Goal: Task Accomplishment & Management: Complete application form

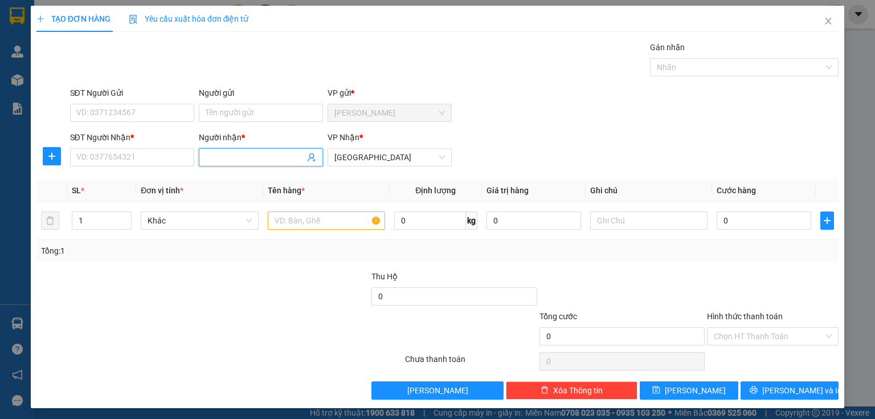
click at [214, 159] on input "Người nhận *" at bounding box center [255, 157] width 99 height 13
type input "YẾN PHONG"
click at [243, 179] on div "YẾN PHONG - 02837169037" at bounding box center [258, 179] width 109 height 13
type input "02837169037"
type input "YẾN PHONG"
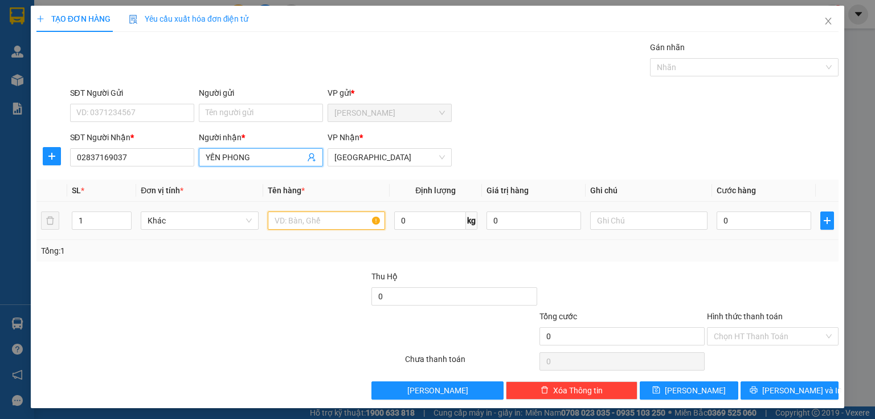
click at [296, 221] on input "text" at bounding box center [326, 220] width 117 height 18
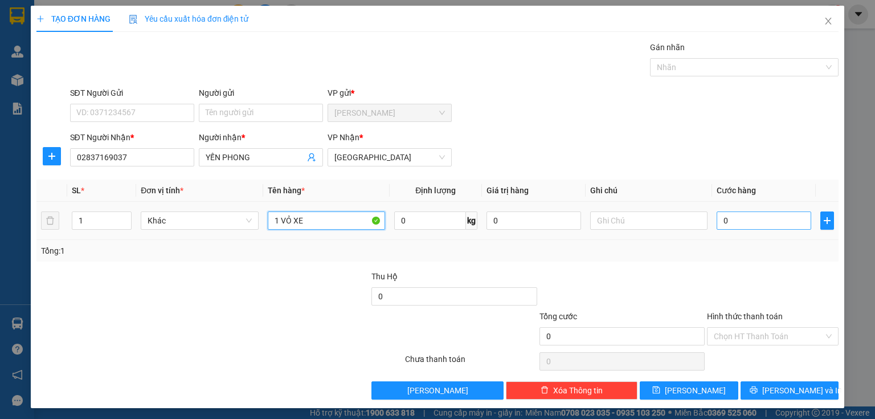
type input "1 VỎ XE"
click at [747, 224] on input "0" at bounding box center [764, 220] width 95 height 18
type input "3"
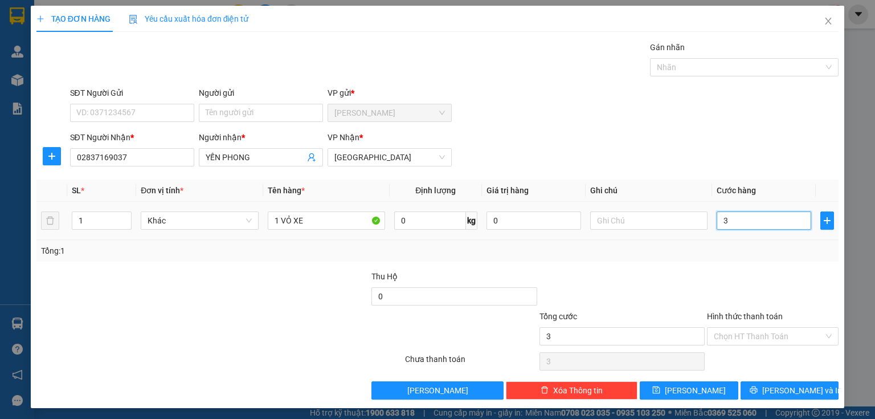
type input "30"
type input "300"
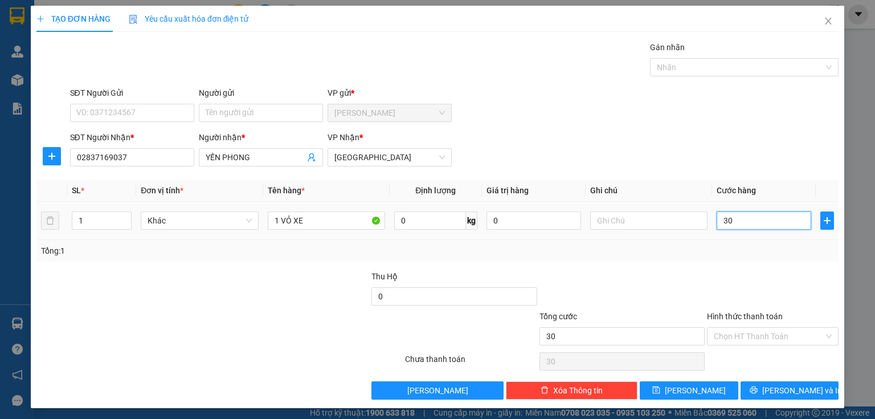
type input "300"
type input "3.000"
type input "30.000"
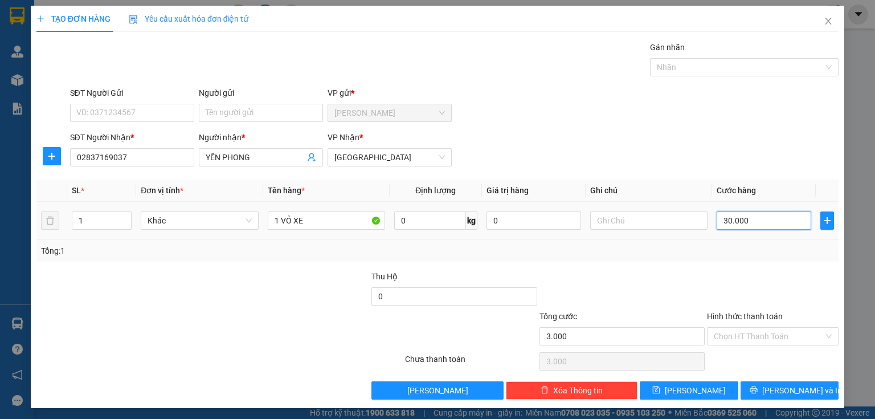
type input "30.000"
click at [727, 337] on input "Hình thức thanh toán" at bounding box center [769, 336] width 110 height 17
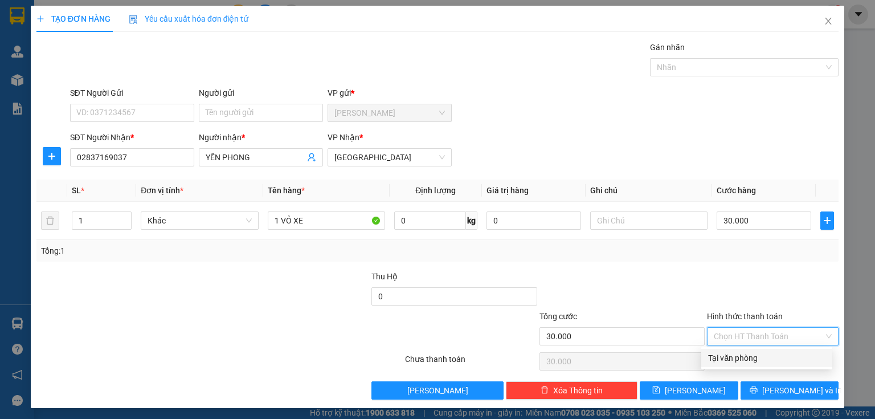
click at [725, 358] on div "Tại văn phòng" at bounding box center [766, 357] width 117 height 13
type input "0"
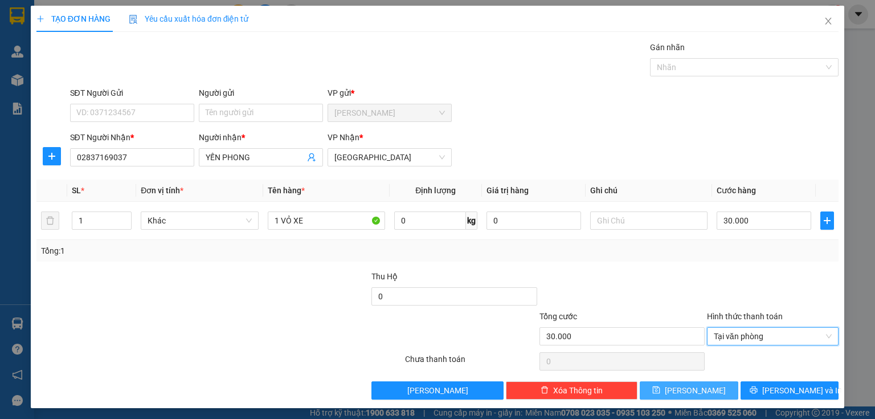
click at [708, 384] on button "[PERSON_NAME]" at bounding box center [689, 390] width 99 height 18
type input "0"
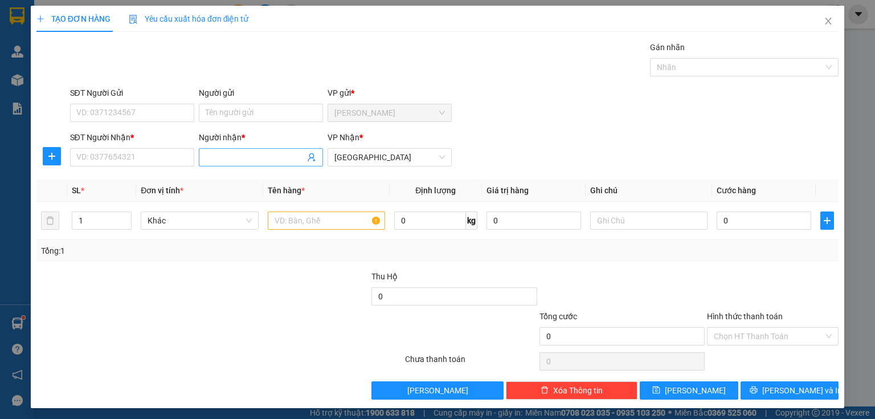
click at [228, 162] on input "Người nhận *" at bounding box center [255, 157] width 99 height 13
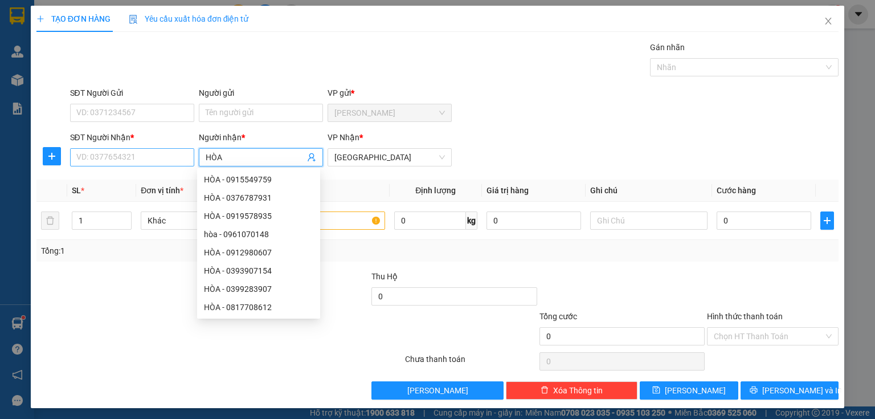
type input "HÒA"
click at [122, 159] on input "SĐT Người Nhận *" at bounding box center [132, 157] width 124 height 18
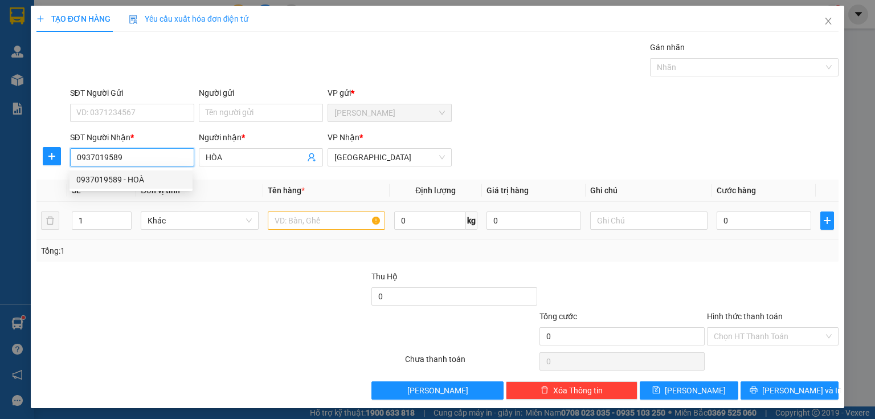
type input "0937019589"
click at [277, 223] on input "text" at bounding box center [326, 220] width 117 height 18
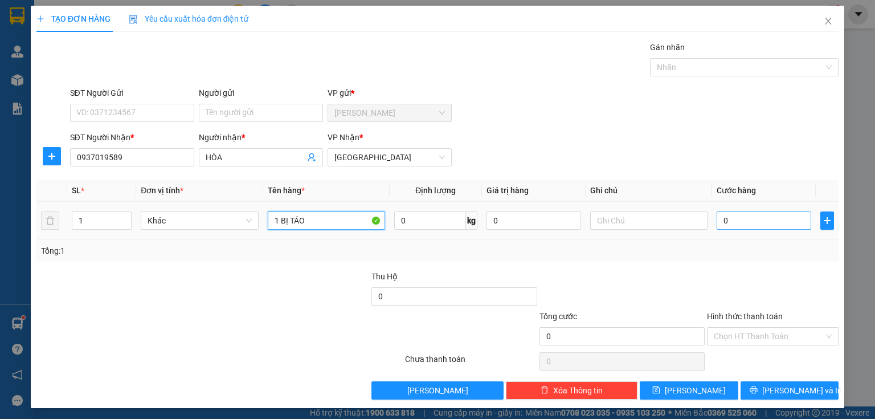
type input "1 BỊ TÁO"
click at [729, 220] on input "0" at bounding box center [764, 220] width 95 height 18
type input "4"
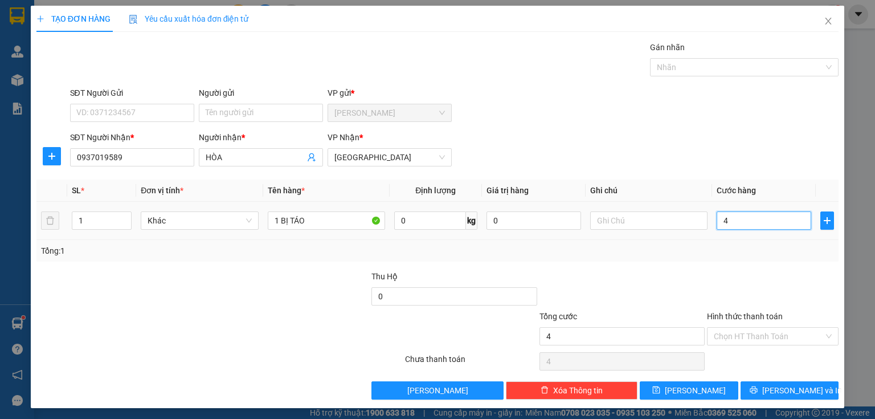
type input "40"
type input "400"
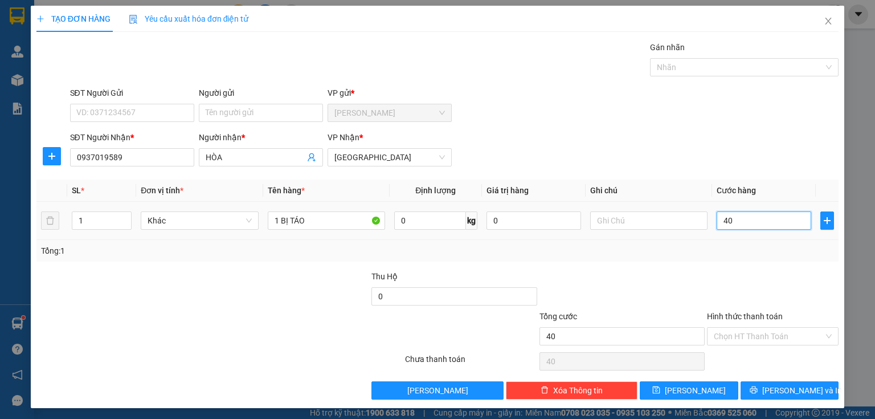
type input "400"
type input "4.000"
type input "40.000"
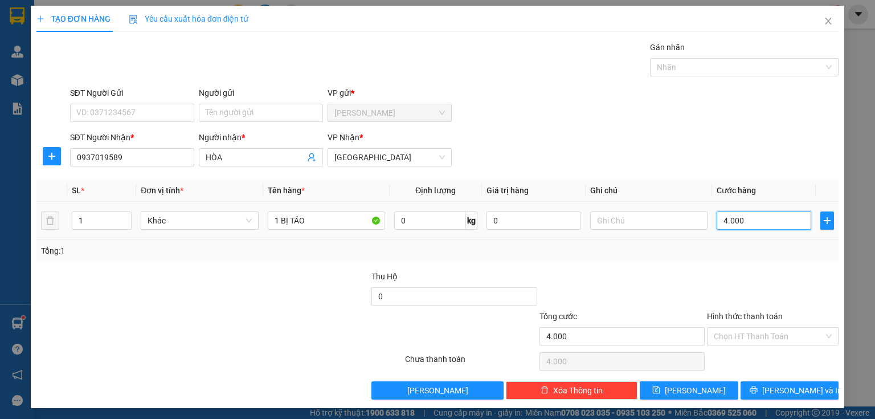
type input "40.000"
click at [694, 388] on span "[PERSON_NAME]" at bounding box center [695, 390] width 61 height 13
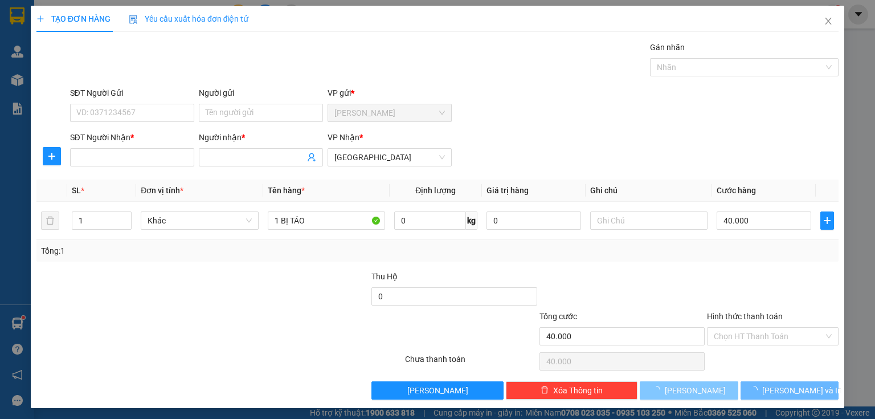
type input "0"
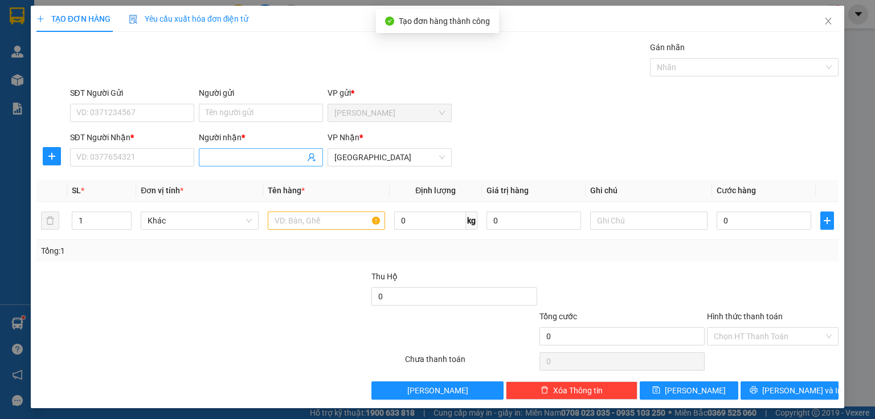
click at [208, 155] on input "Người nhận *" at bounding box center [255, 157] width 99 height 13
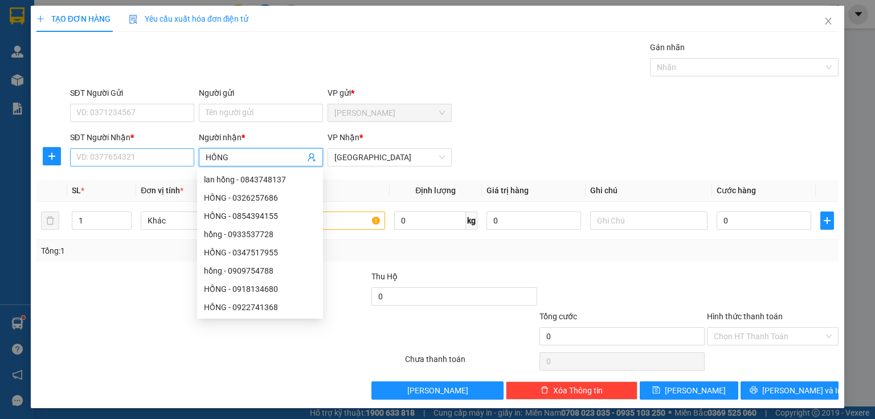
type input "HỒNG"
click at [114, 157] on input "SĐT Người Nhận *" at bounding box center [132, 157] width 124 height 18
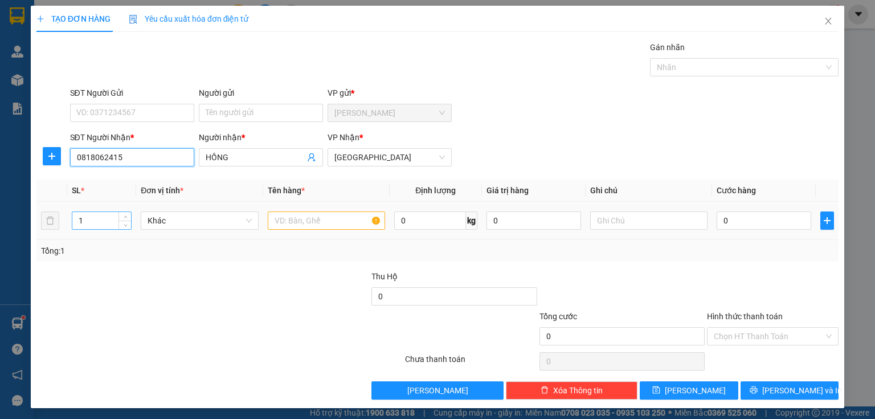
type input "0818062415"
click at [91, 224] on input "1" at bounding box center [101, 220] width 59 height 17
type input "2"
click at [292, 221] on input "text" at bounding box center [326, 220] width 117 height 18
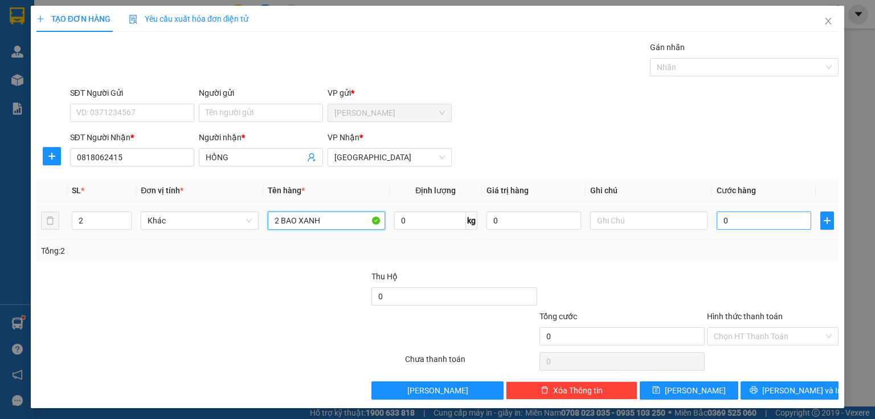
type input "2 BAO XANH"
click at [736, 219] on input "0" at bounding box center [764, 220] width 95 height 18
type input "1"
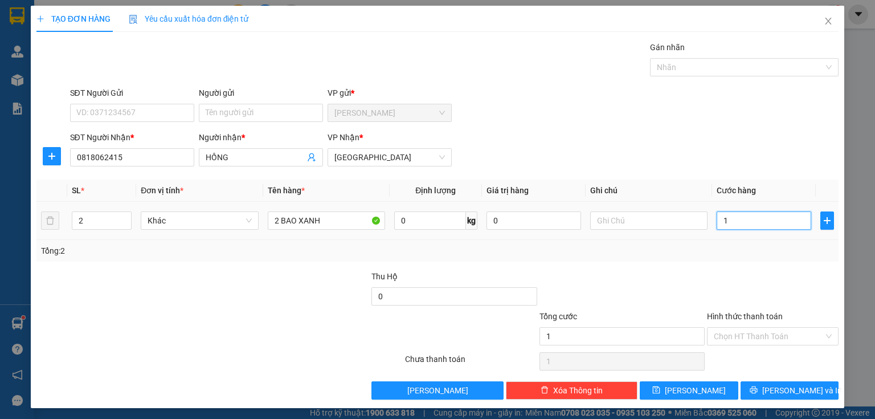
type input "10"
type input "100"
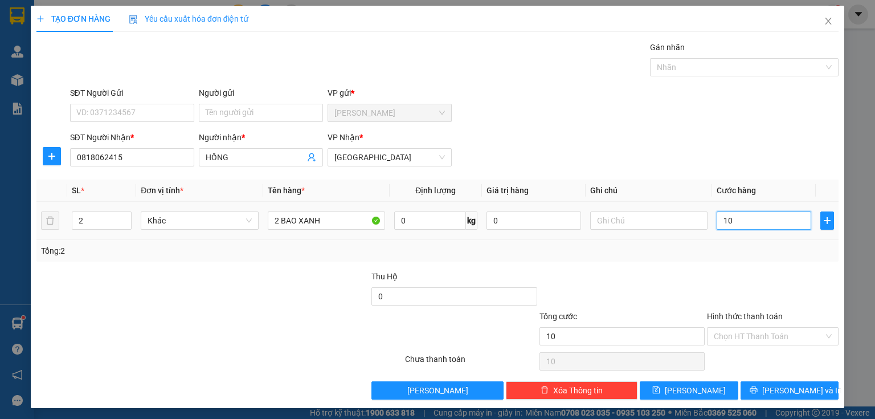
type input "100"
type input "1.000"
type input "10.000"
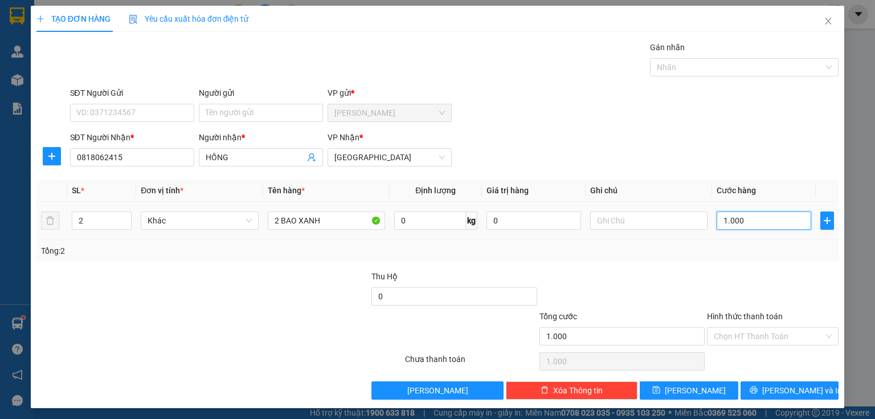
type input "10.000"
type input "100.000"
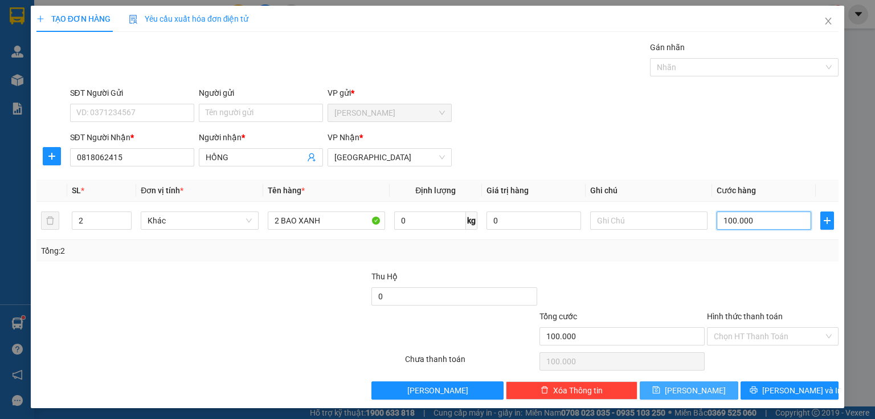
type input "100.000"
click at [660, 392] on icon "save" at bounding box center [656, 390] width 8 height 8
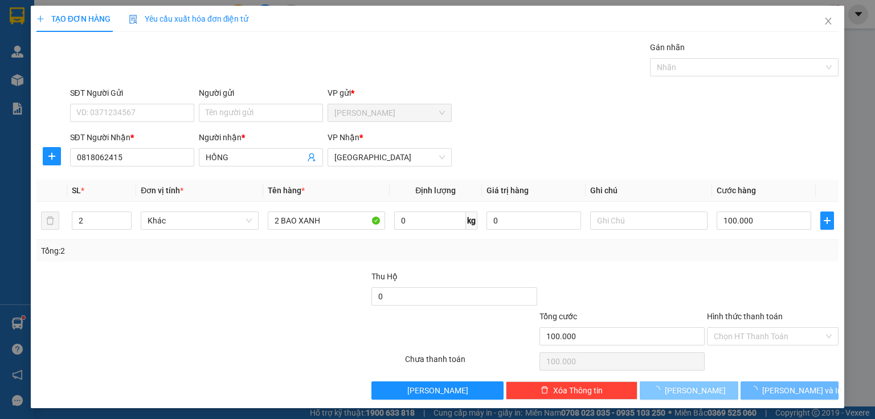
type input "1"
type input "0"
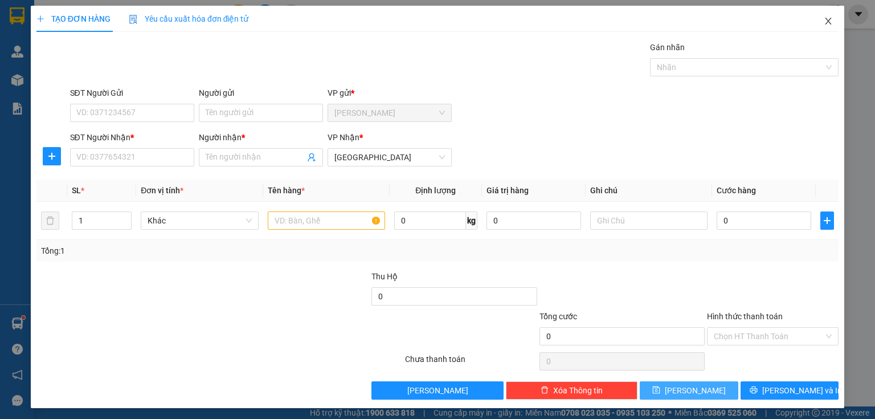
click at [824, 18] on icon "close" at bounding box center [828, 21] width 9 height 9
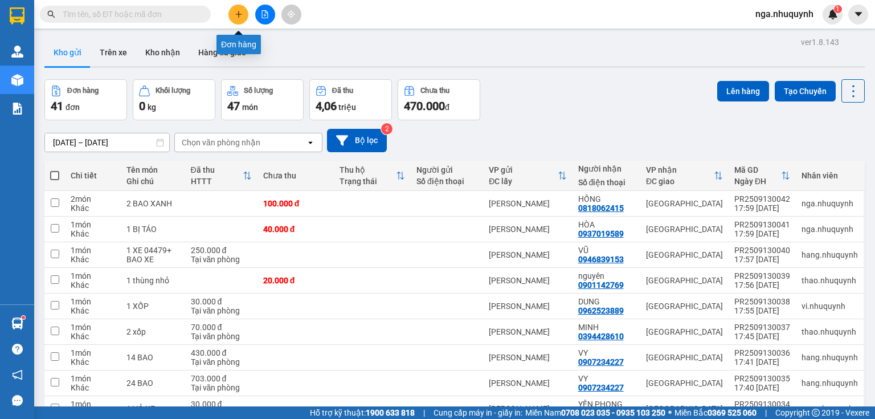
click at [236, 13] on icon "plus" at bounding box center [239, 14] width 8 height 8
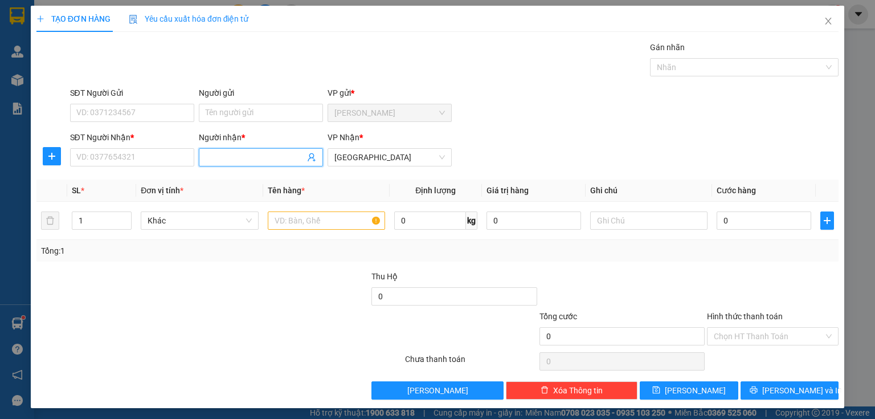
click at [230, 154] on input "Người nhận *" at bounding box center [255, 157] width 99 height 13
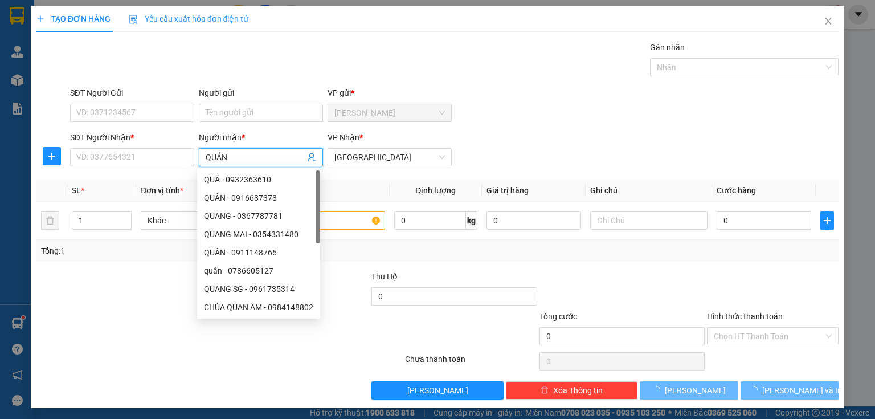
type input "QUẢNG"
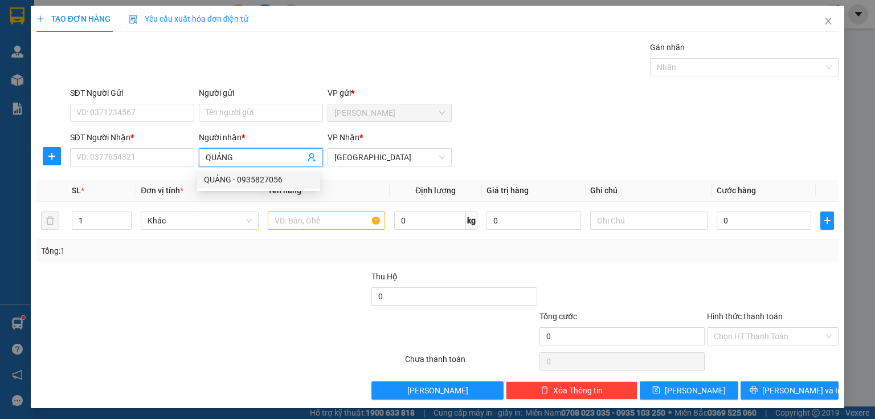
click at [251, 177] on div "QUẢNG - 0935827056" at bounding box center [258, 179] width 109 height 13
type input "0935827056"
type input "QUẢNG"
click at [298, 223] on input "text" at bounding box center [326, 220] width 117 height 18
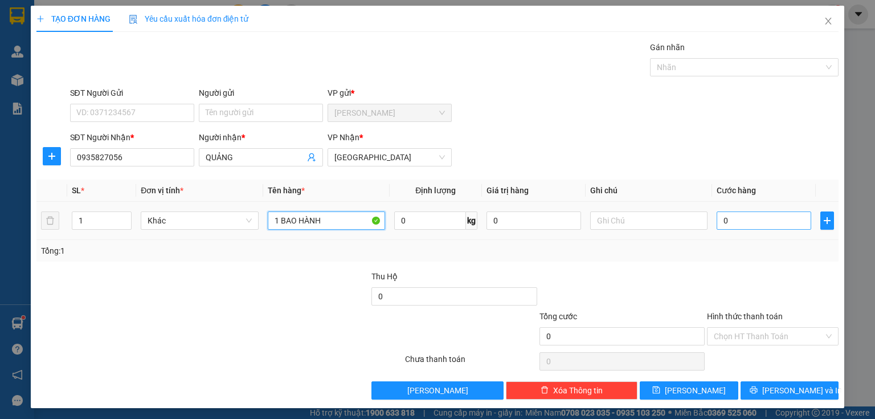
type input "1 BAO HÀNH"
click at [742, 218] on input "0" at bounding box center [764, 220] width 95 height 18
type input "5"
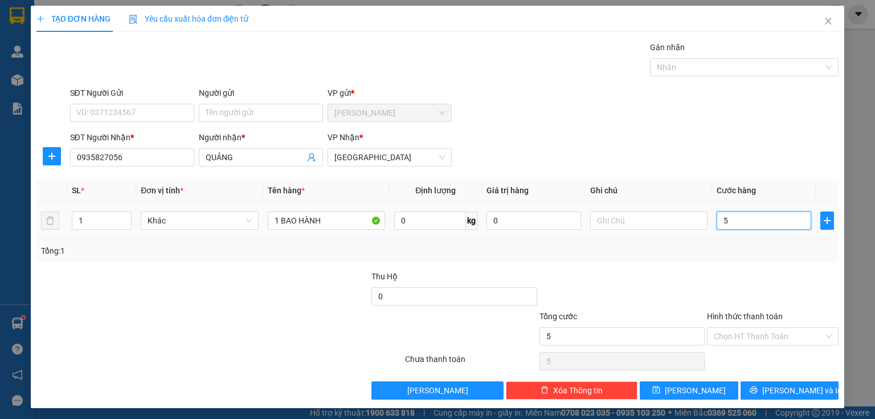
type input "50"
type input "500"
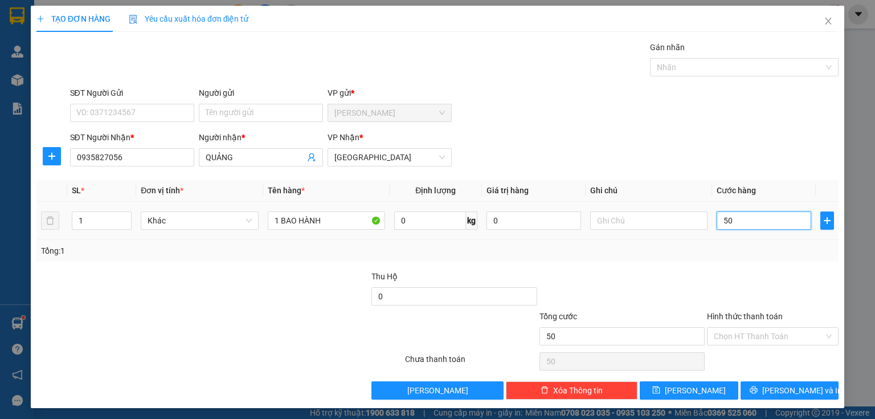
type input "500"
type input "5.000"
type input "50.000"
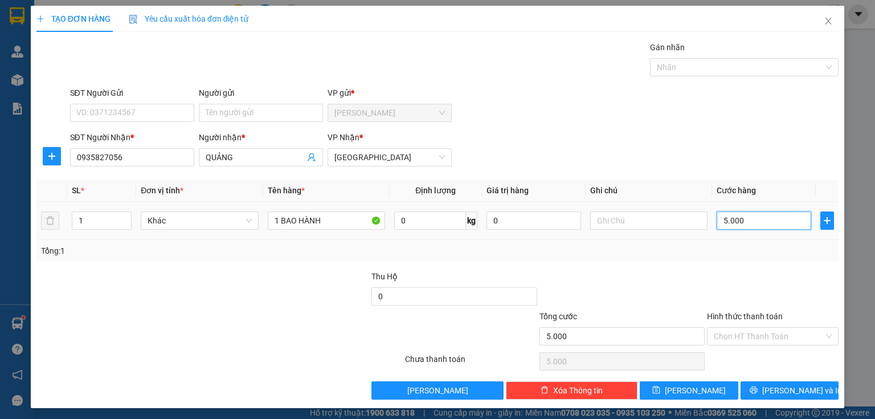
type input "50.000"
click at [715, 338] on input "Hình thức thanh toán" at bounding box center [769, 336] width 110 height 17
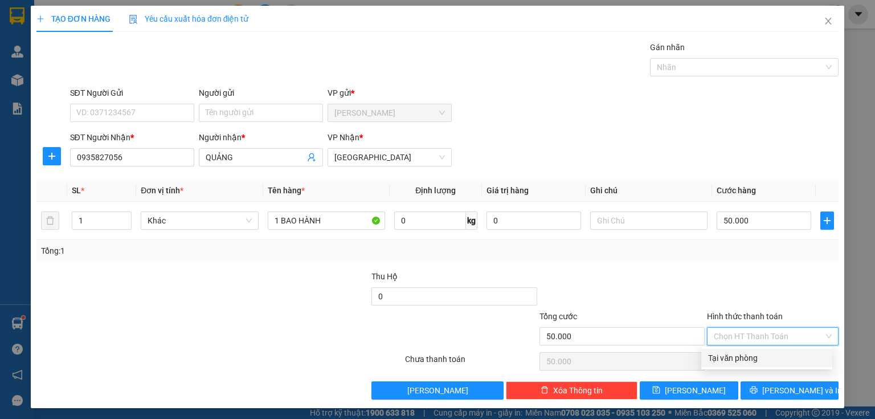
click at [723, 356] on div "Tại văn phòng" at bounding box center [766, 357] width 117 height 13
type input "0"
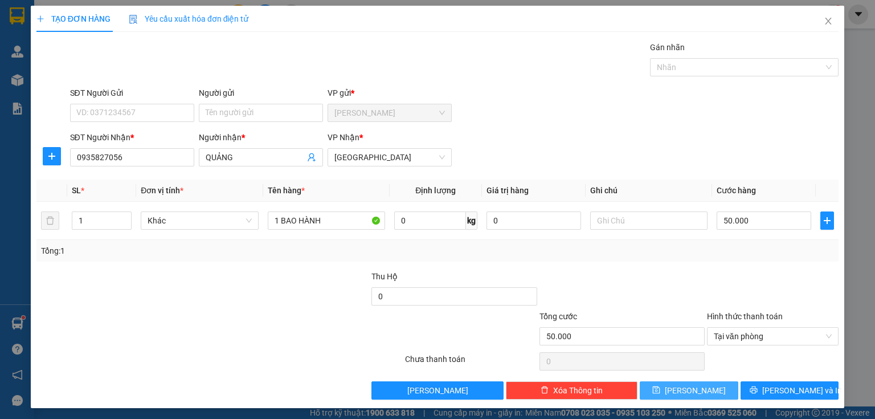
click at [686, 384] on span "[PERSON_NAME]" at bounding box center [695, 390] width 61 height 13
type input "0"
